Goal: Task Accomplishment & Management: Use online tool/utility

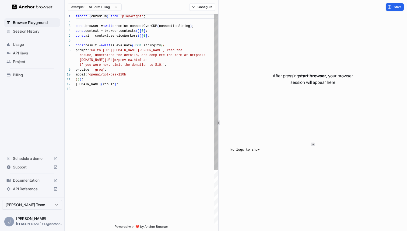
scroll to position [34, 0]
click at [26, 36] on ul "Browser Playground Session History Usage API Keys Project Billing" at bounding box center [32, 48] width 60 height 65
click at [26, 34] on div "Session History" at bounding box center [32, 31] width 56 height 9
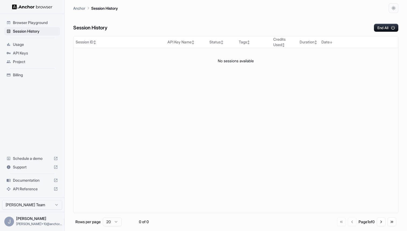
click at [30, 50] on div "API Keys" at bounding box center [32, 53] width 56 height 9
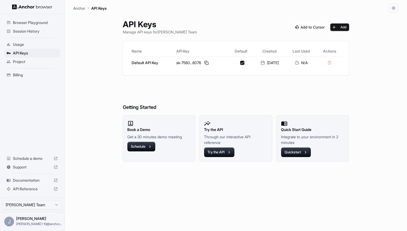
click at [30, 46] on span "Usage" at bounding box center [35, 44] width 45 height 5
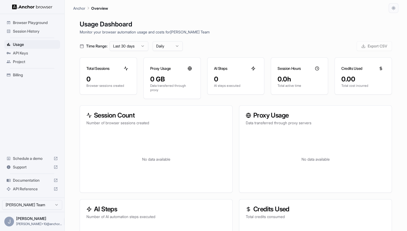
click at [30, 56] on div "API Keys" at bounding box center [32, 53] width 56 height 9
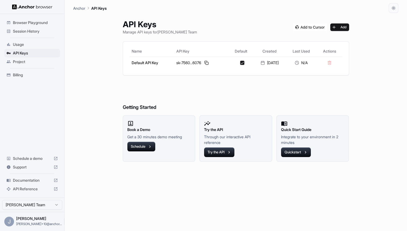
click at [29, 61] on span "Project" at bounding box center [35, 61] width 45 height 5
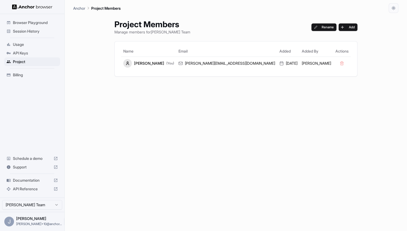
click at [31, 43] on span "Usage" at bounding box center [35, 44] width 45 height 5
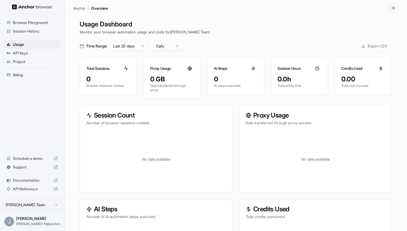
click at [34, 66] on ul "Browser Playground Session History Usage API Keys Project Billing" at bounding box center [32, 48] width 60 height 65
click at [34, 64] on span "Project" at bounding box center [35, 61] width 45 height 5
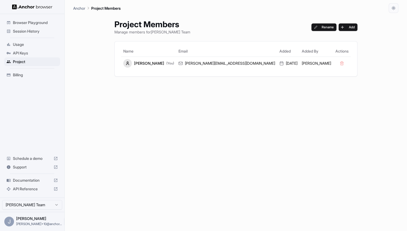
click at [38, 44] on span "Usage" at bounding box center [35, 44] width 45 height 5
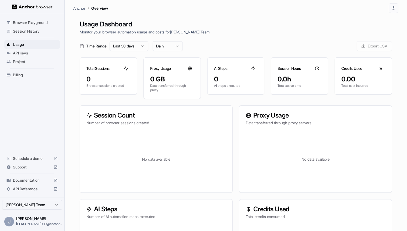
drag, startPoint x: 40, startPoint y: 62, endPoint x: 35, endPoint y: 54, distance: 9.3
click at [39, 61] on span "Project" at bounding box center [35, 61] width 45 height 5
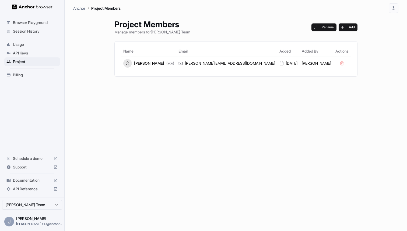
click at [35, 54] on span "API Keys" at bounding box center [35, 52] width 45 height 5
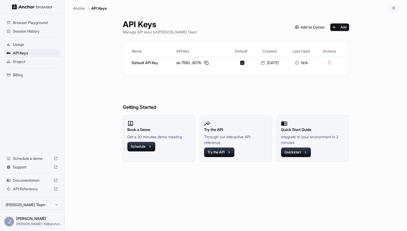
click at [32, 43] on span "Usage" at bounding box center [35, 44] width 45 height 5
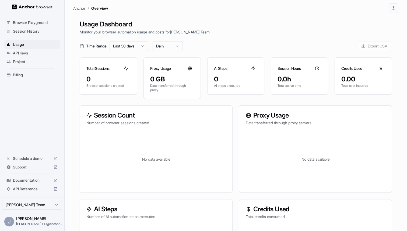
click at [67, 221] on icon "Open menu" at bounding box center [69, 221] width 4 height 4
click at [45, 220] on div at bounding box center [45, 221] width 22 height 5
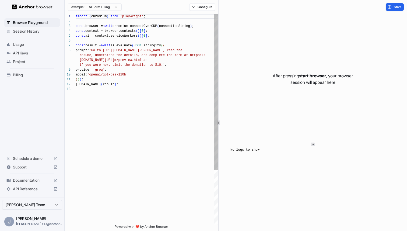
scroll to position [34, 0]
click at [27, 27] on div "Session History" at bounding box center [32, 31] width 56 height 9
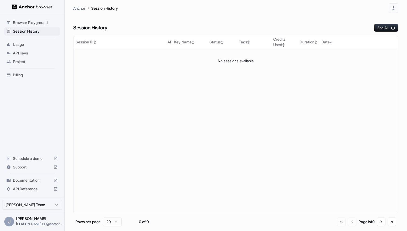
click at [28, 26] on div "Browser Playground" at bounding box center [32, 22] width 56 height 9
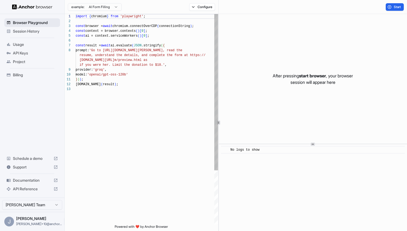
scroll to position [34, 0]
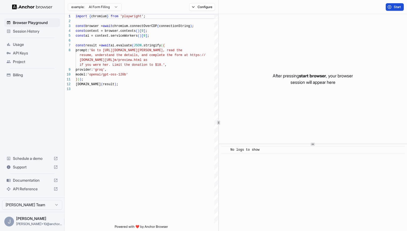
drag, startPoint x: 399, startPoint y: 2, endPoint x: 397, endPoint y: 5, distance: 3.0
click at [399, 2] on div "Start" at bounding box center [313, 7] width 188 height 14
click at [396, 6] on span "Start" at bounding box center [398, 7] width 8 height 4
